Goal: Information Seeking & Learning: Learn about a topic

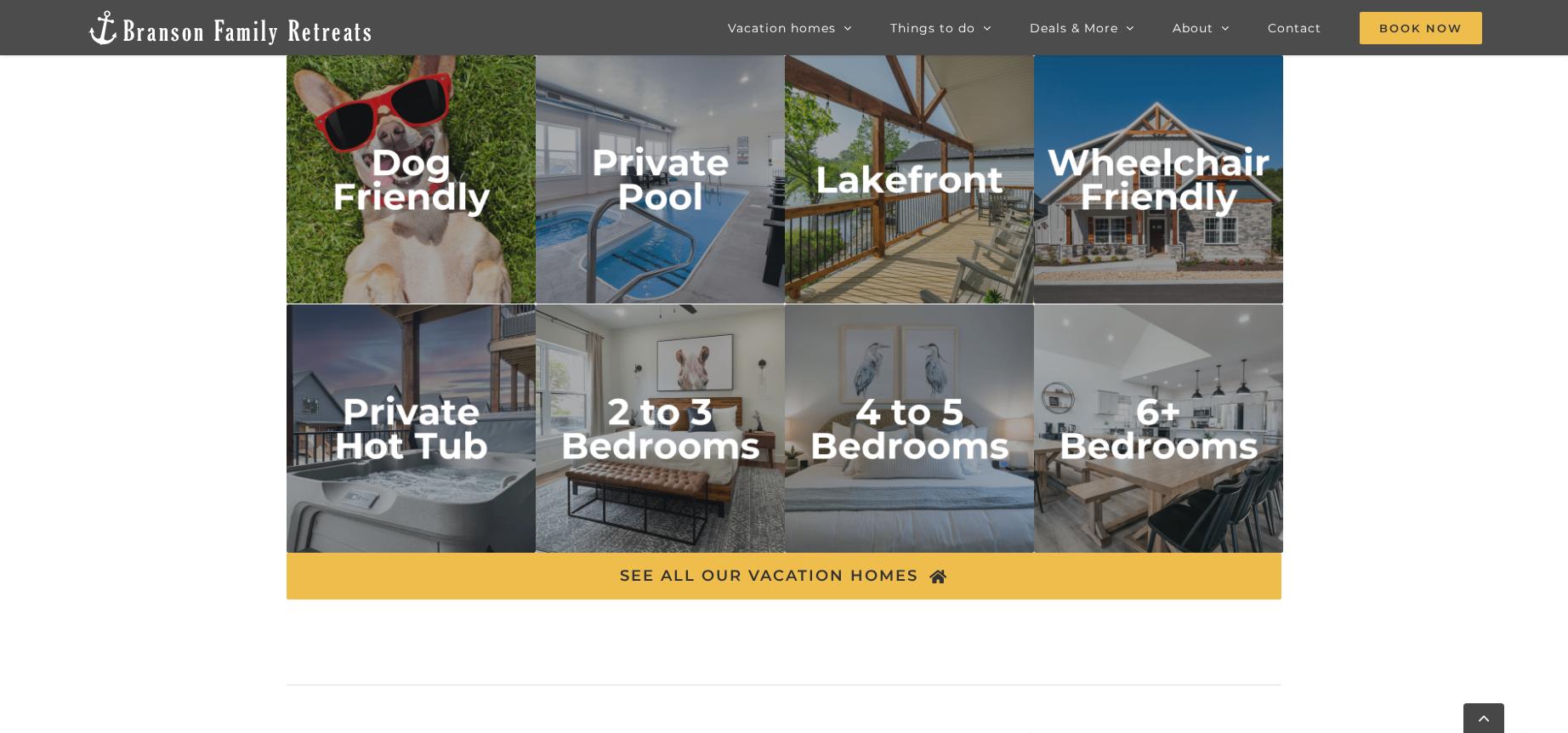
scroll to position [2843, 0]
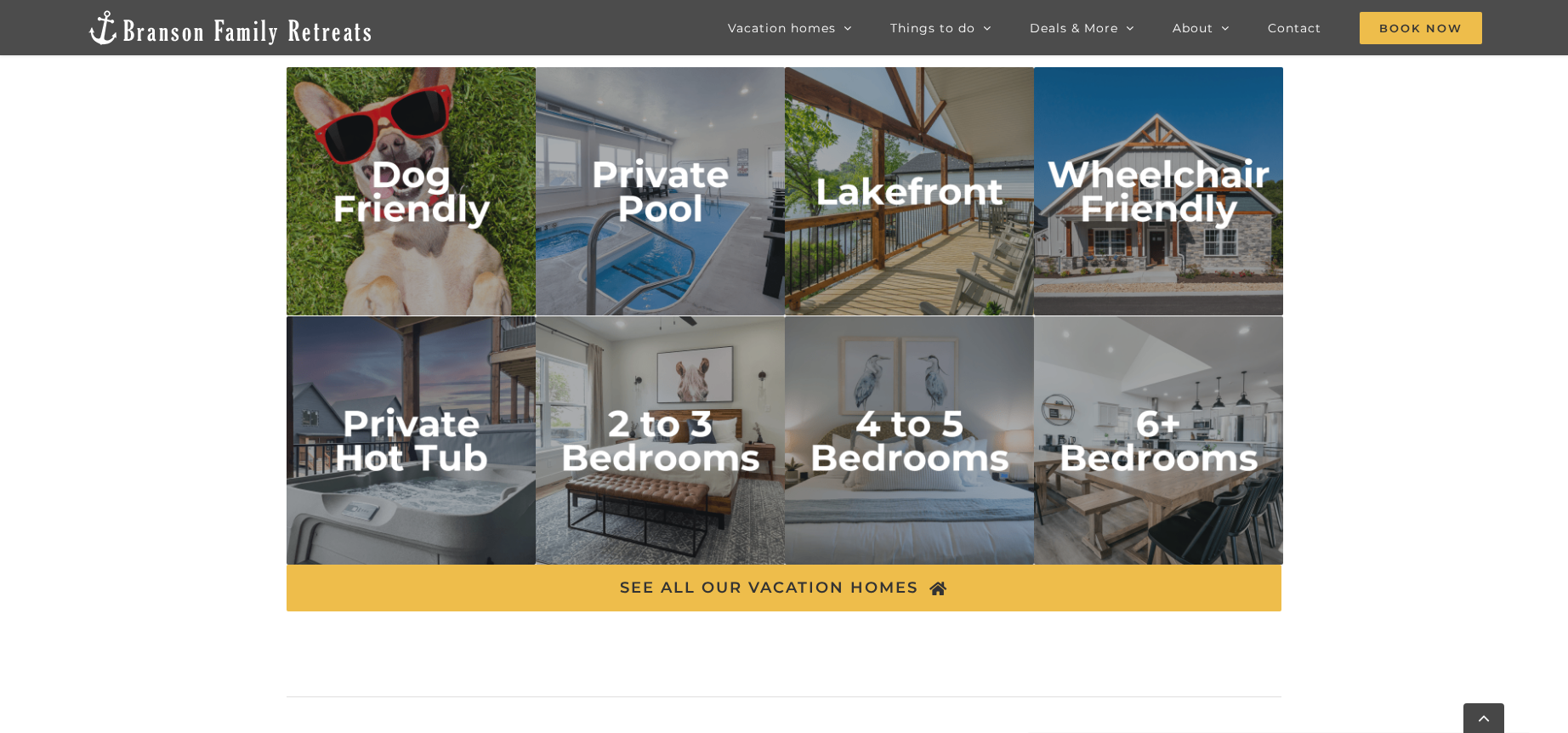
click at [395, 240] on img "dog friendly" at bounding box center [410, 191] width 249 height 249
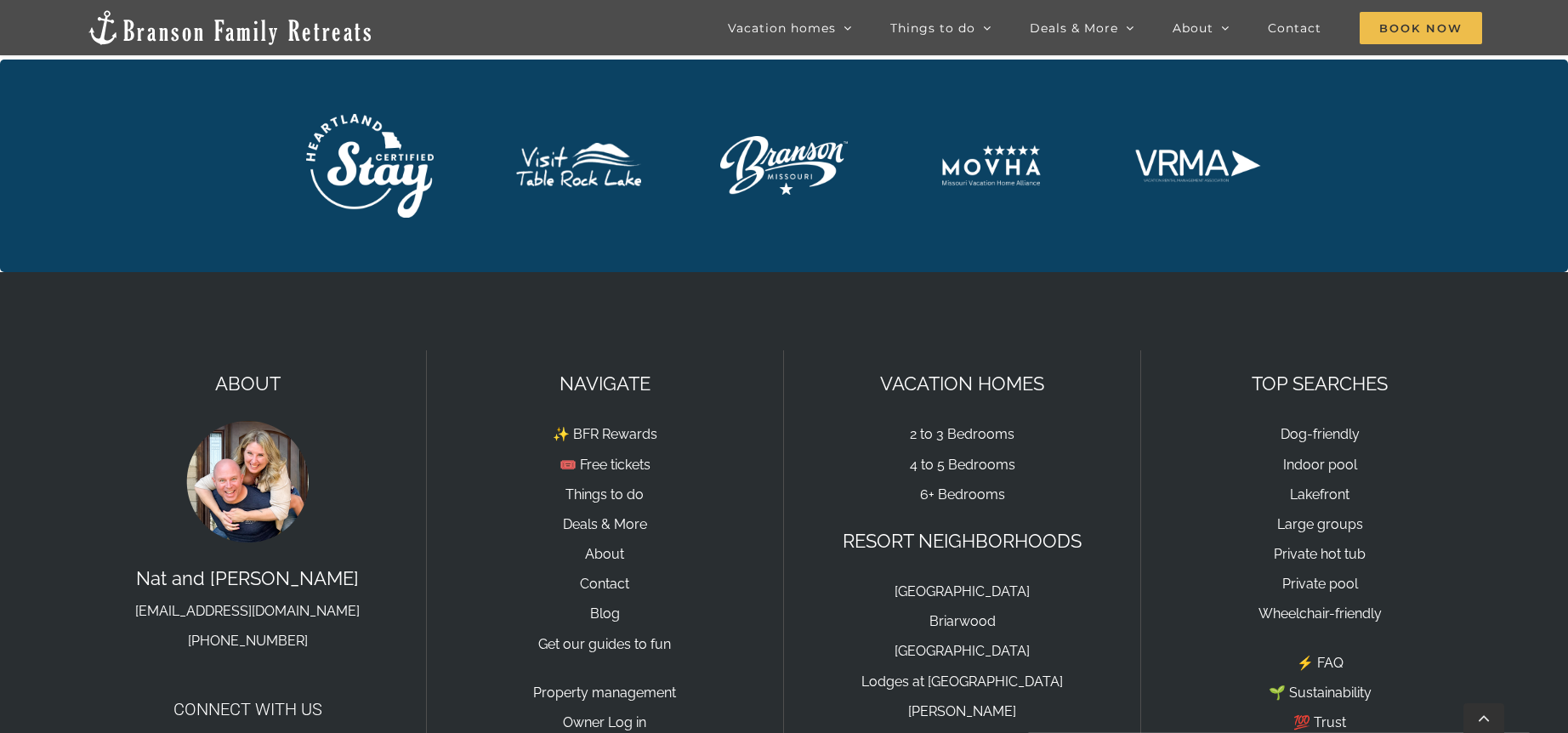
scroll to position [5672, 0]
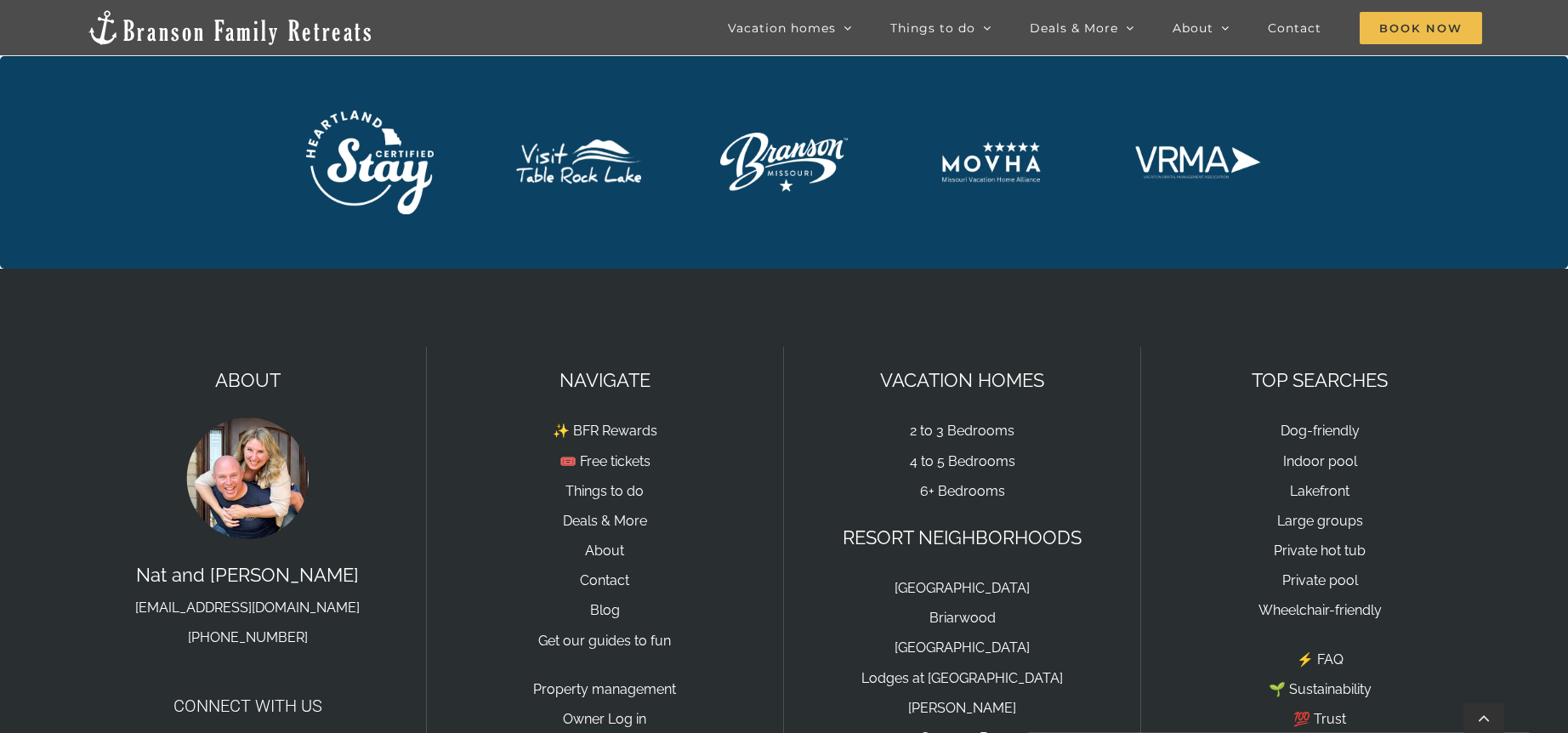
click at [587, 576] on p "✨ BFR Rewards 🎟️ Free tickets Things to do Deals & More About Contact Blog Get …" at bounding box center [605, 533] width 322 height 240
click at [600, 602] on link "Blog" at bounding box center [605, 610] width 29 height 16
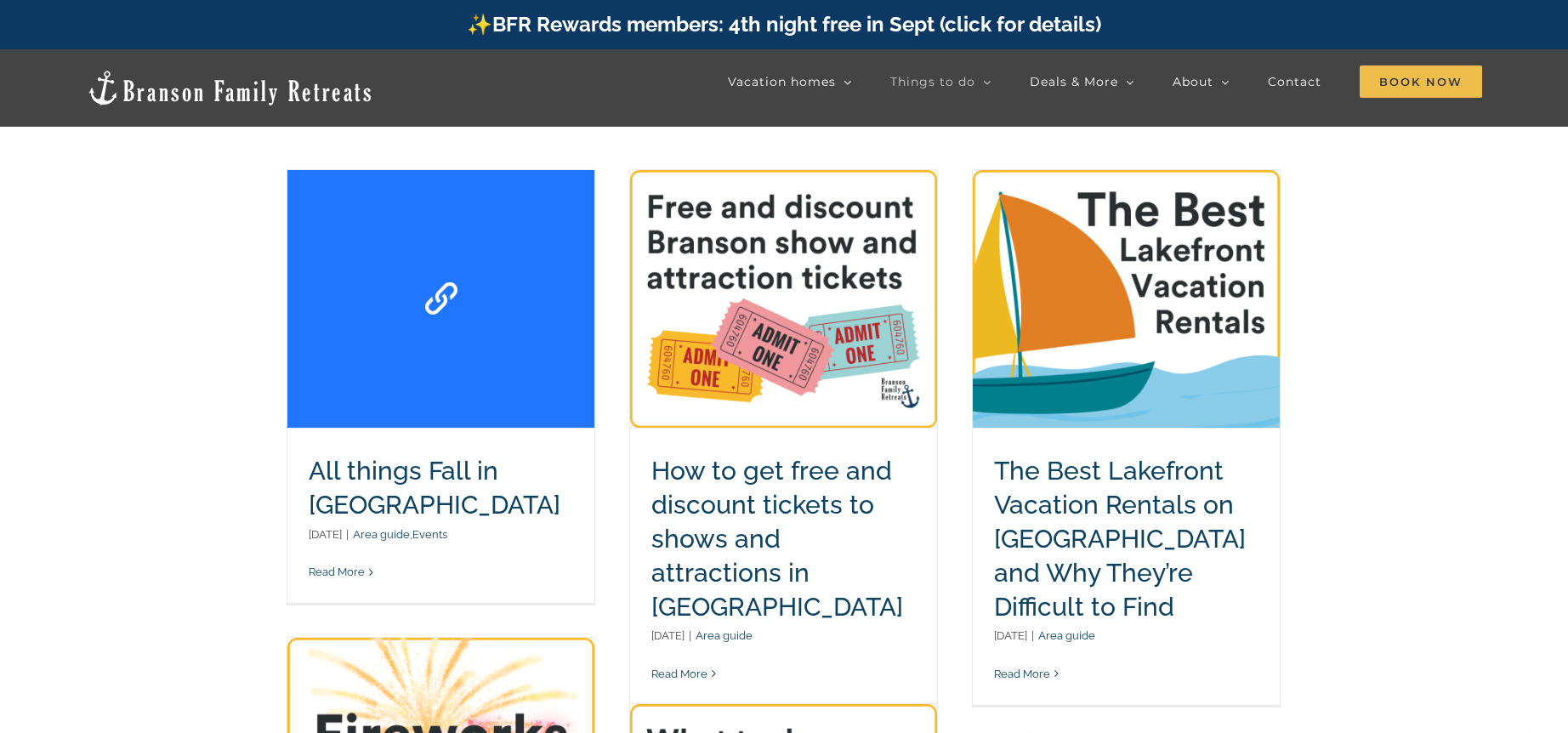
click at [435, 323] on link "All things Fall in [GEOGRAPHIC_DATA]" at bounding box center [441, 299] width 48 height 48
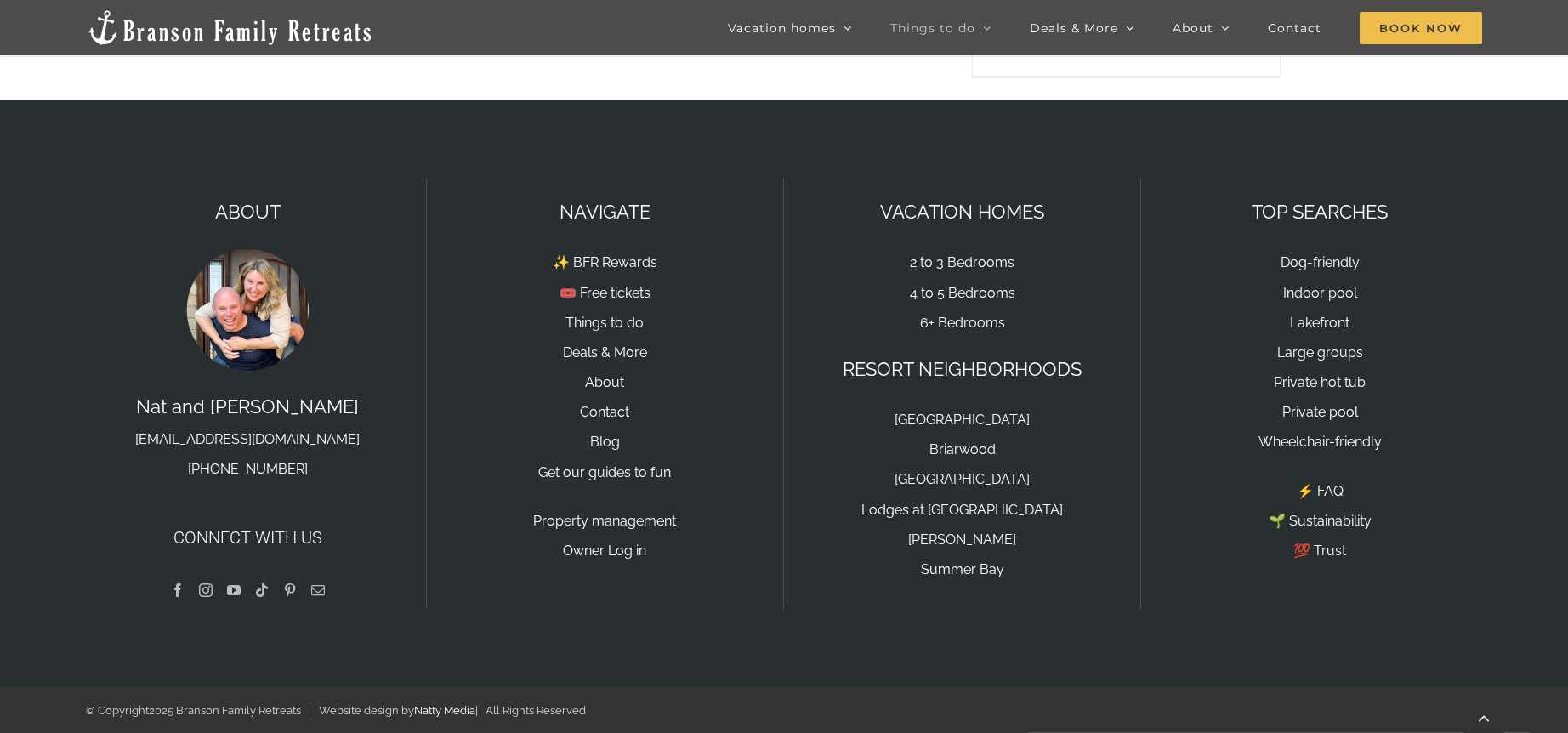
scroll to position [1140, 0]
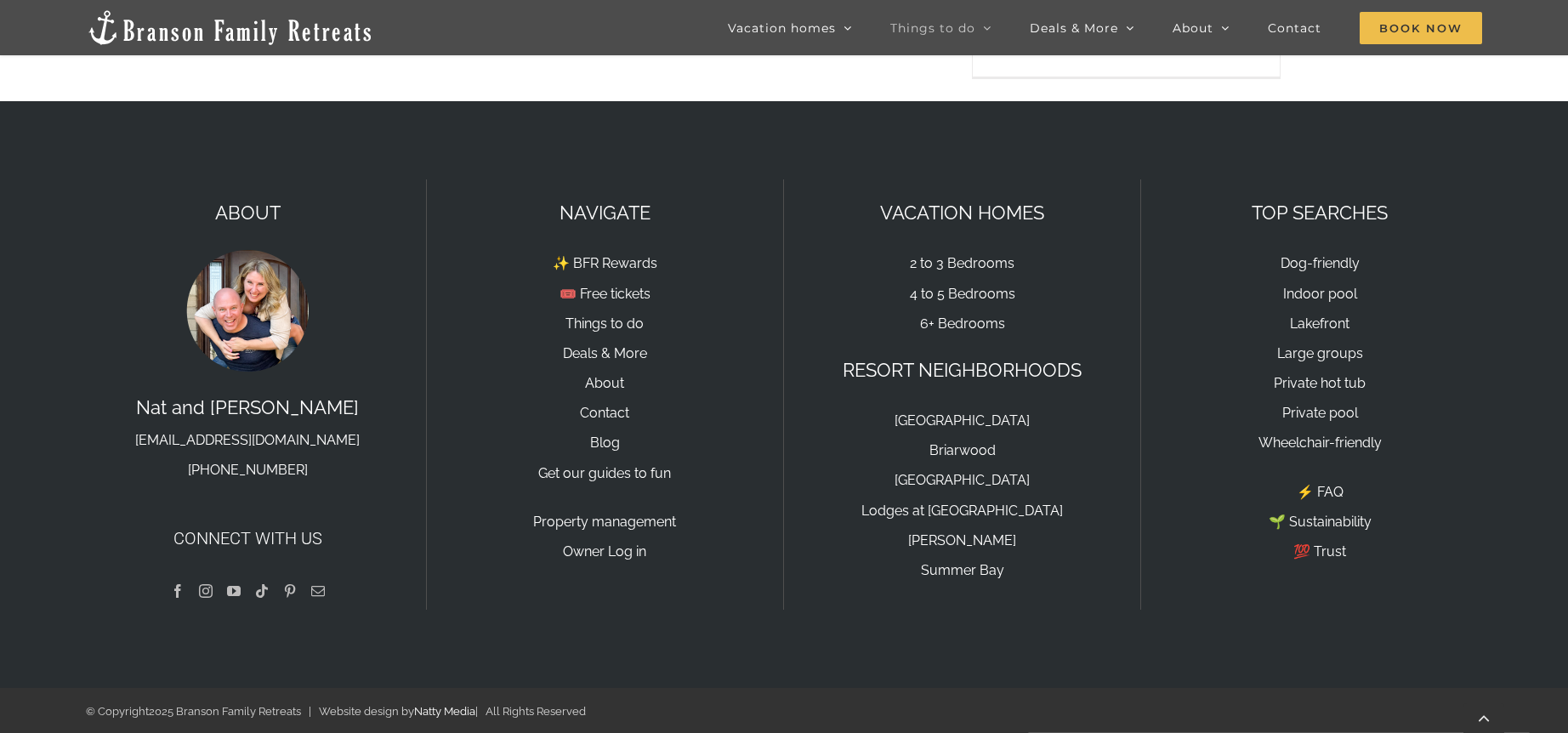
click at [618, 436] on link "Blog" at bounding box center [605, 442] width 29 height 16
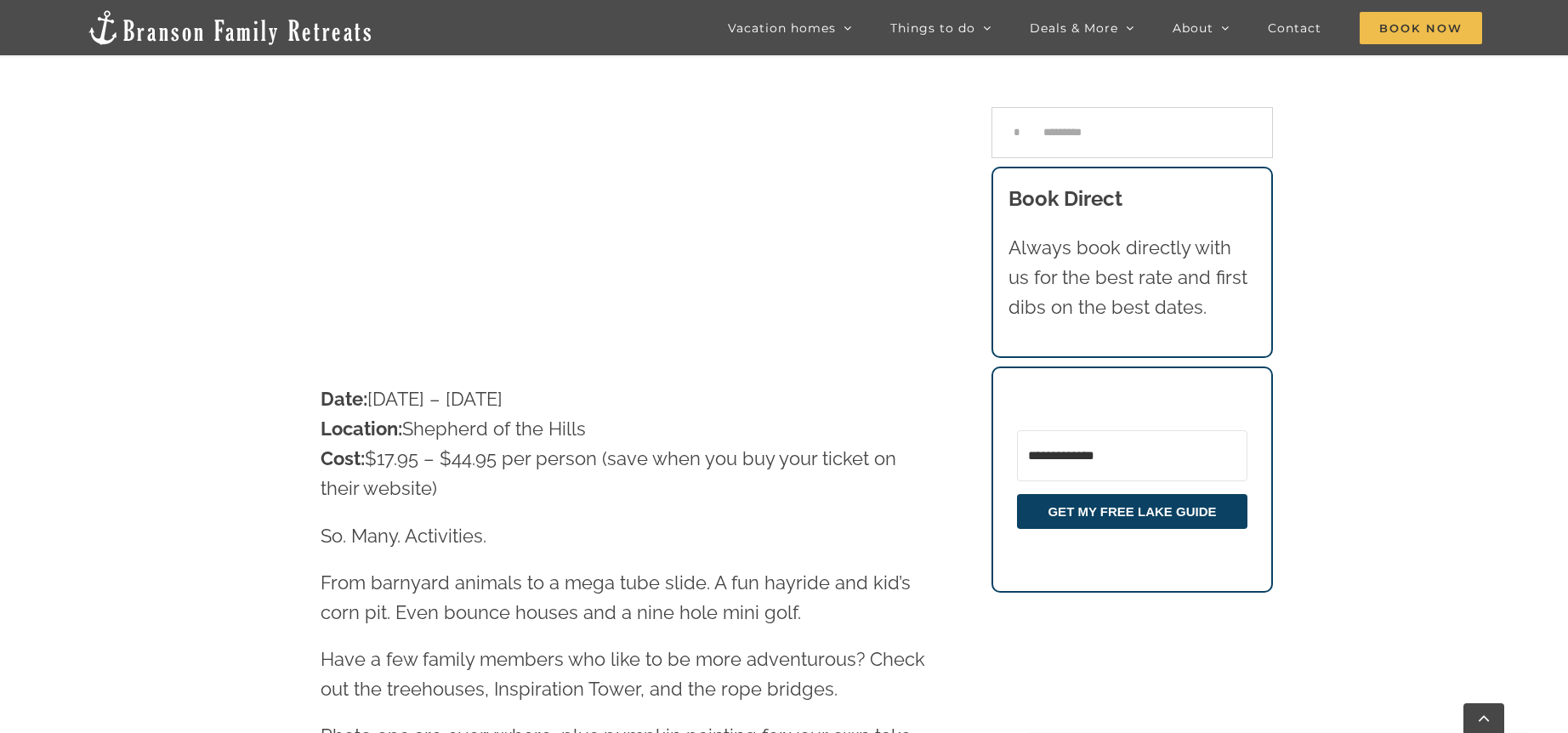
scroll to position [1121, 0]
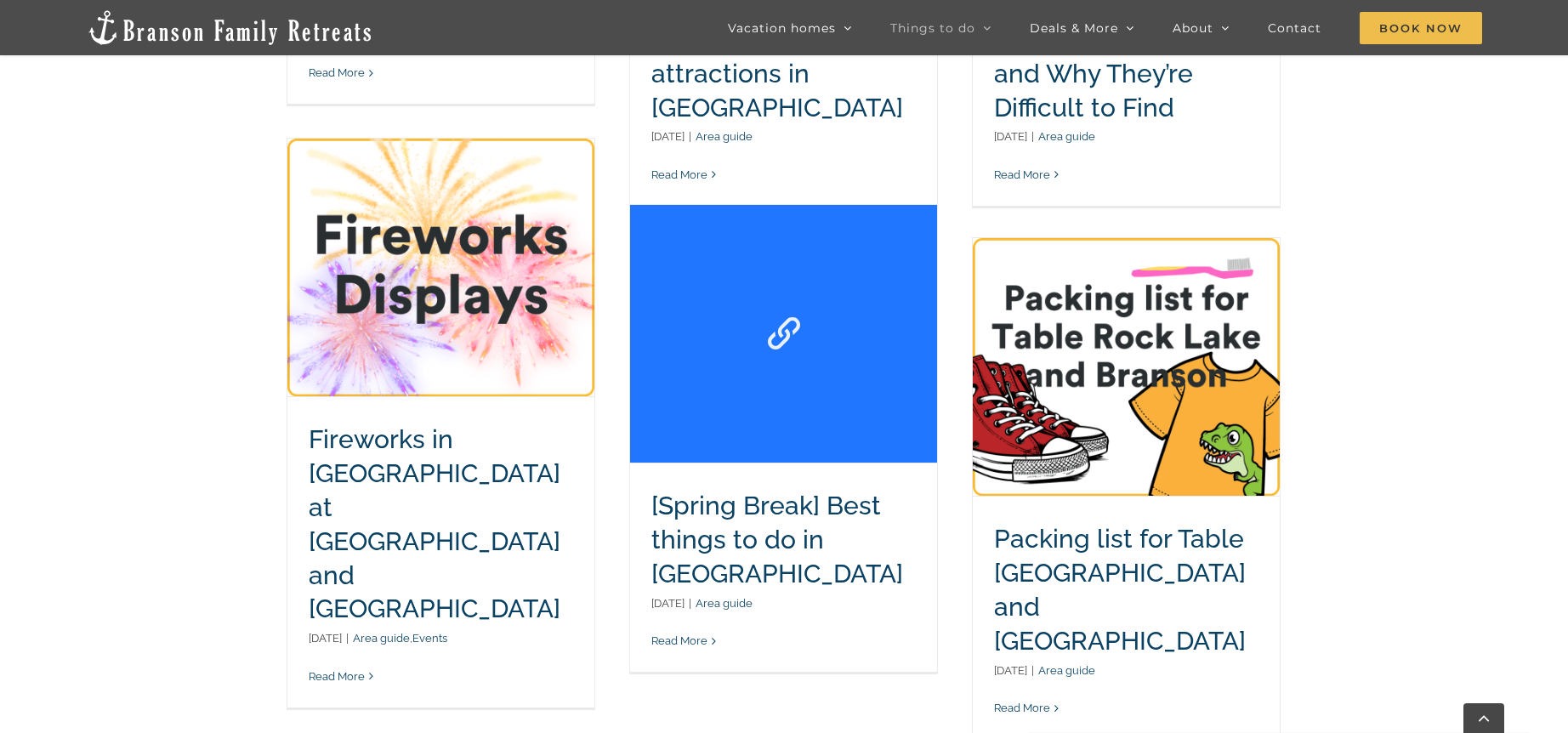
scroll to position [480, 0]
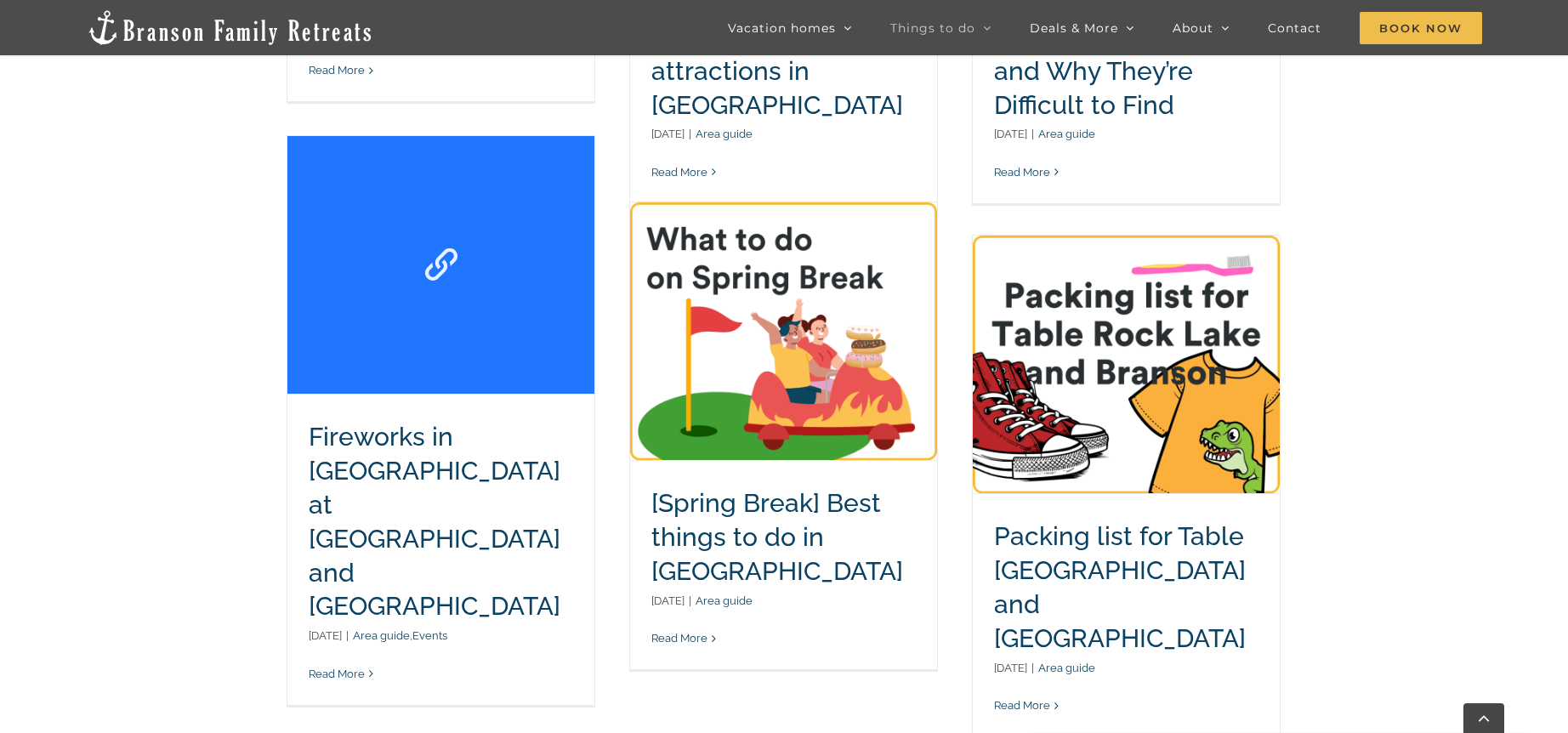
click at [483, 330] on link "Fireworks in Branson at Table Rock Lake and Lake Taneycomo" at bounding box center [441, 265] width 307 height 258
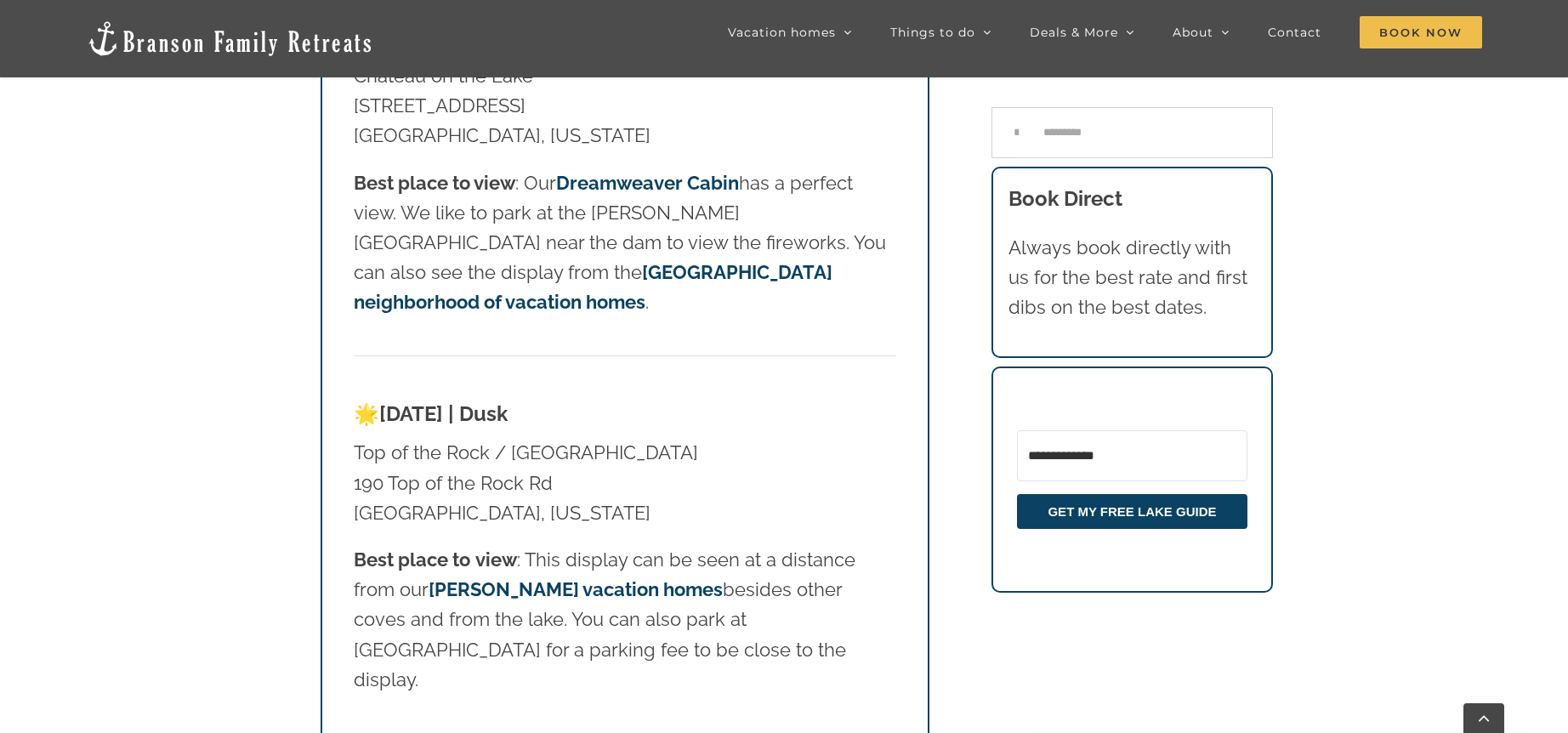
scroll to position [1824, 0]
